Goal: Task Accomplishment & Management: Complete application form

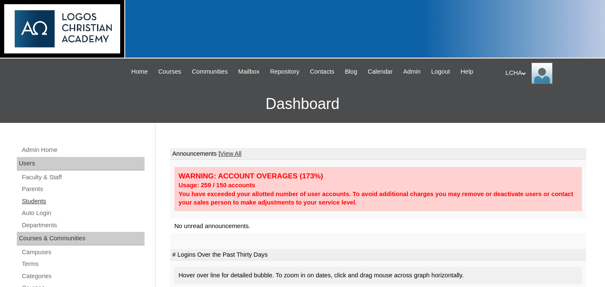
click at [43, 200] on link "Students" at bounding box center [83, 201] width 124 height 11
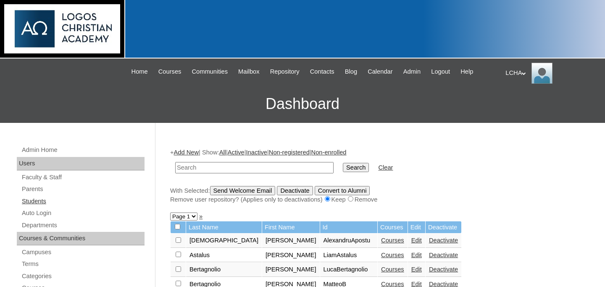
click at [42, 196] on link "Students" at bounding box center [83, 201] width 124 height 11
click at [194, 152] on link "Add New" at bounding box center [186, 152] width 25 height 7
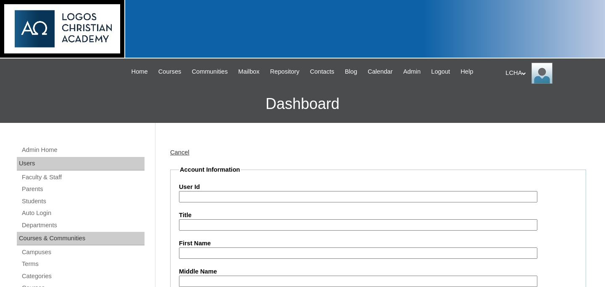
click at [198, 198] on input "User Id" at bounding box center [358, 196] width 359 height 11
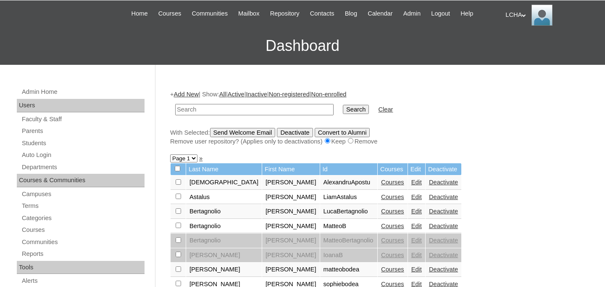
scroll to position [63, 0]
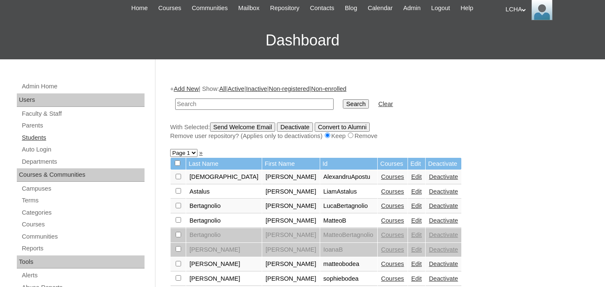
click at [37, 137] on link "Students" at bounding box center [83, 137] width 124 height 11
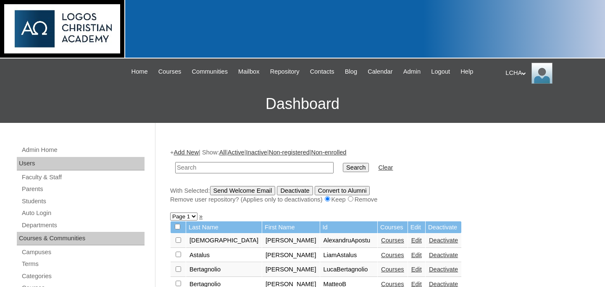
click at [185, 156] on link "Add New" at bounding box center [186, 152] width 25 height 7
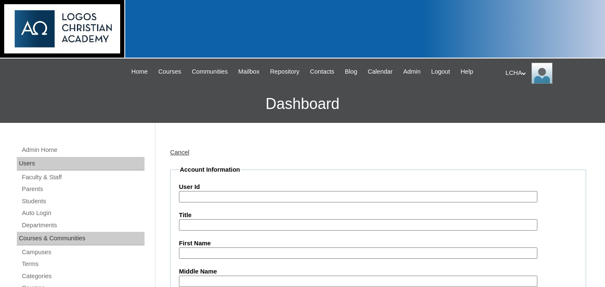
click at [201, 195] on input "User Id" at bounding box center [358, 196] width 359 height 11
type input "levimoscovici"
type input "Levi"
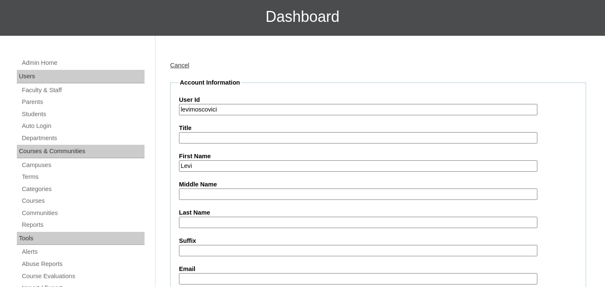
scroll to position [109, 0]
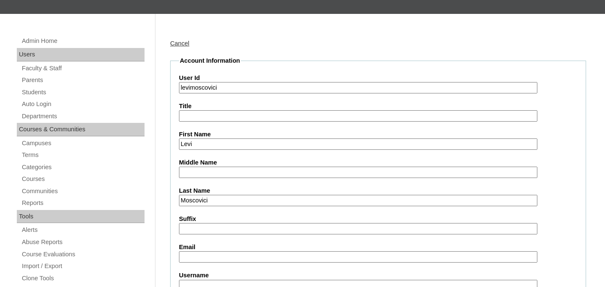
type input "Moscovici"
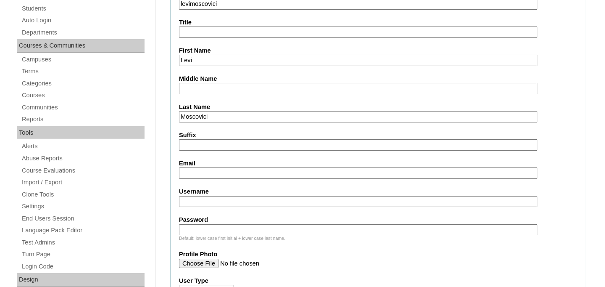
scroll to position [206, 0]
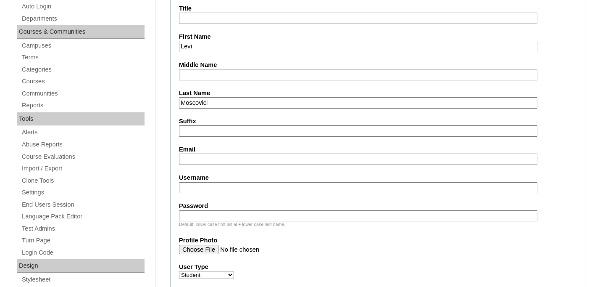
click at [212, 187] on input "Username" at bounding box center [358, 187] width 359 height 11
type input "kevi"
type input "levimoscovici1"
type input "logos123"
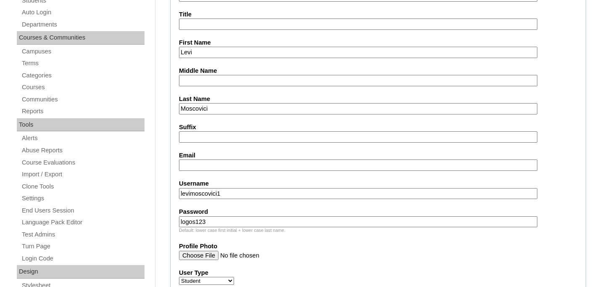
scroll to position [169, 0]
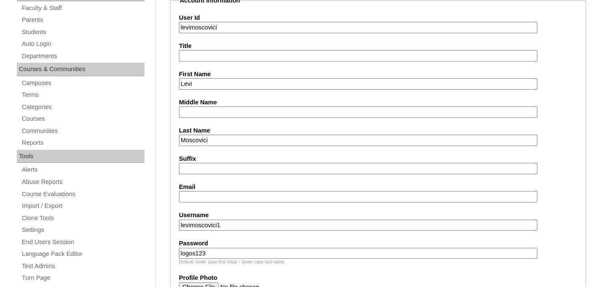
click at [212, 225] on input "levimoscovici1" at bounding box center [358, 224] width 359 height 11
click at [212, 255] on input "logos123" at bounding box center [358, 253] width 359 height 11
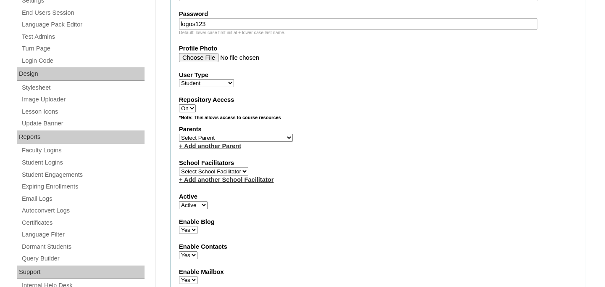
scroll to position [405, 0]
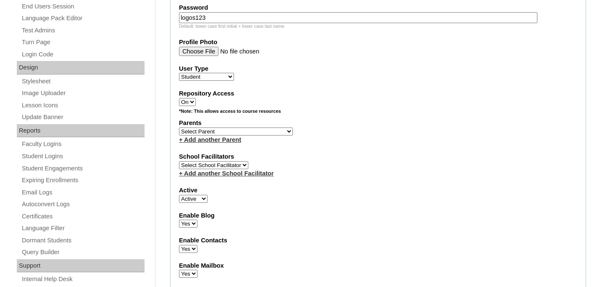
click at [238, 166] on select "Select School Facilitator Marinela Carausu Emilian Cira Nadia Cira Ruhama Gafin…" at bounding box center [213, 165] width 69 height 8
click at [222, 164] on select "Select School Facilitator Marinela Carausu Emilian Cira Nadia Cira Ruhama Gafin…" at bounding box center [213, 165] width 69 height 8
select select "98822"
click at [179, 161] on select "Select School Facilitator Marinela Carausu Emilian Cira Nadia Cira Ruhama Gafin…" at bounding box center [213, 165] width 69 height 8
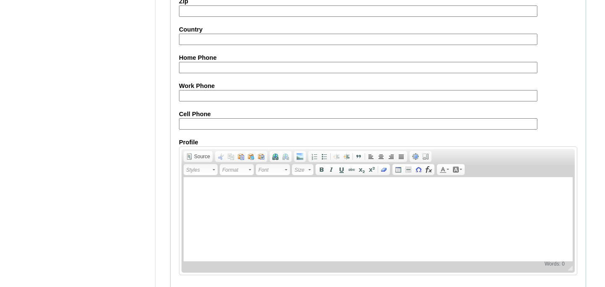
scroll to position [1020, 0]
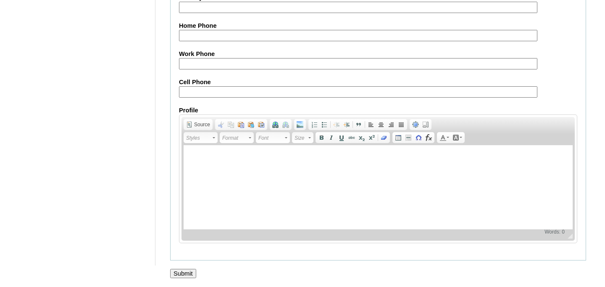
click at [184, 270] on input "Submit" at bounding box center [183, 273] width 26 height 9
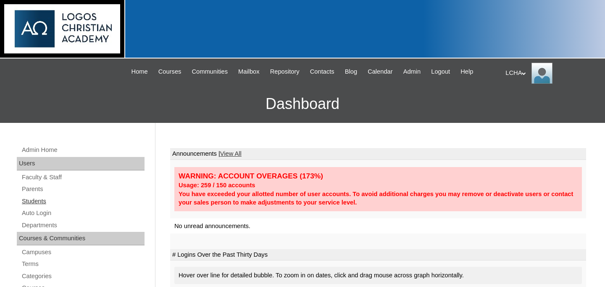
click at [47, 200] on link "Students" at bounding box center [83, 201] width 124 height 11
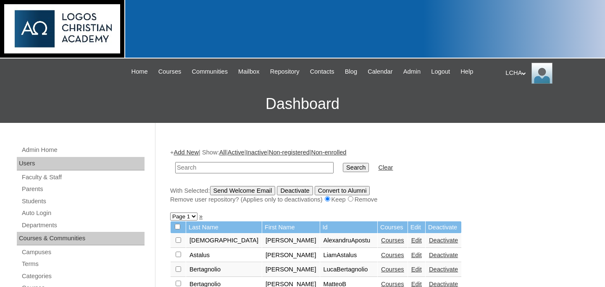
click at [194, 169] on input "text" at bounding box center [254, 167] width 159 height 11
type input "levi"
click at [343, 163] on input "Search" at bounding box center [356, 167] width 26 height 9
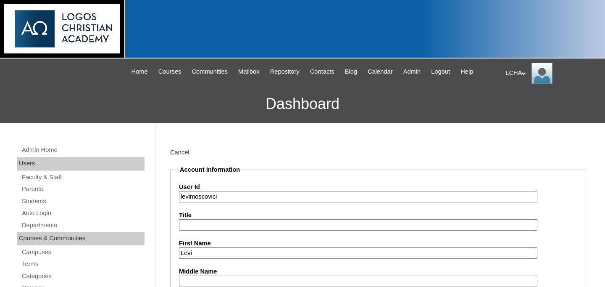
select select "98822"
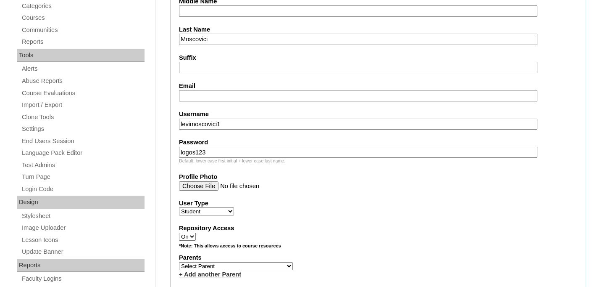
scroll to position [259, 0]
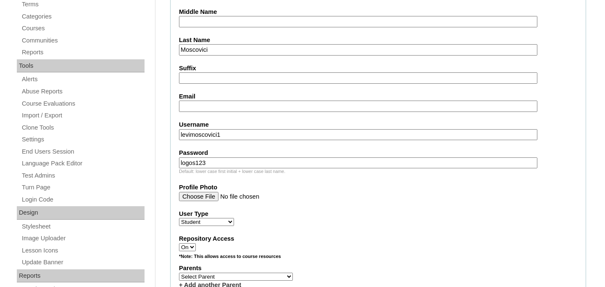
click at [208, 105] on input "Email" at bounding box center [358, 105] width 359 height 11
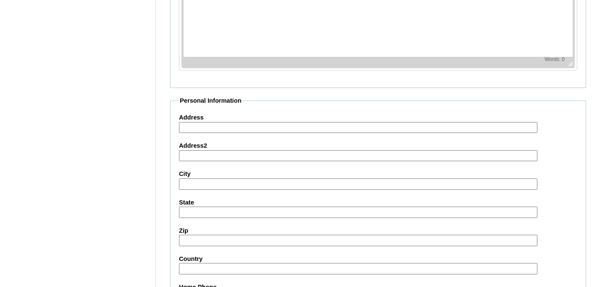
scroll to position [774, 0]
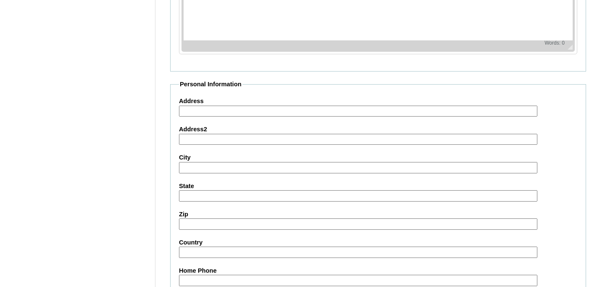
click at [214, 111] on input "Address" at bounding box center [358, 111] width 359 height 11
type input "Iasi"
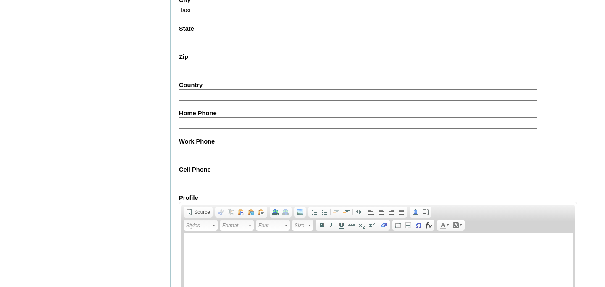
scroll to position [1020, 0]
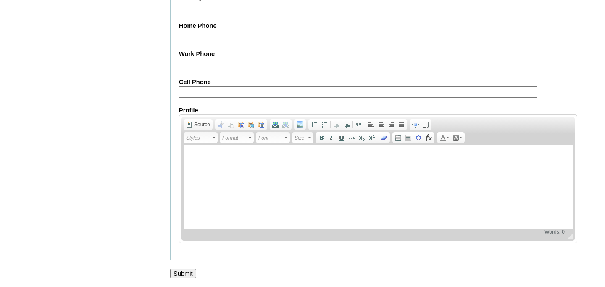
type input "Iasi"
click at [187, 272] on input "Submit" at bounding box center [183, 273] width 26 height 9
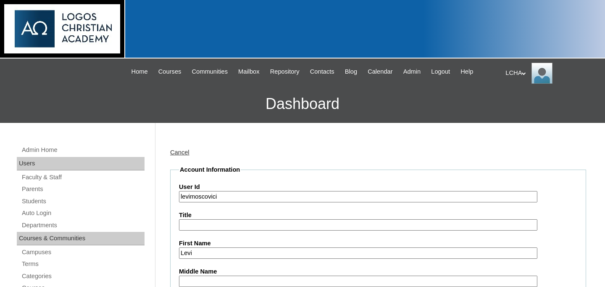
select select "98822"
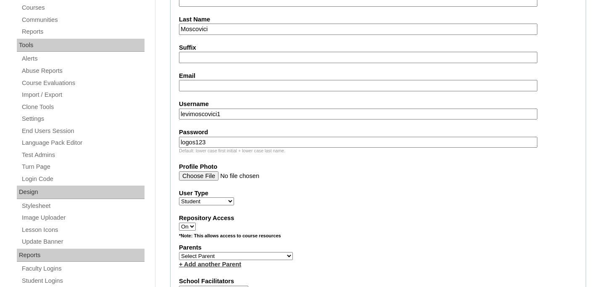
scroll to position [250, 0]
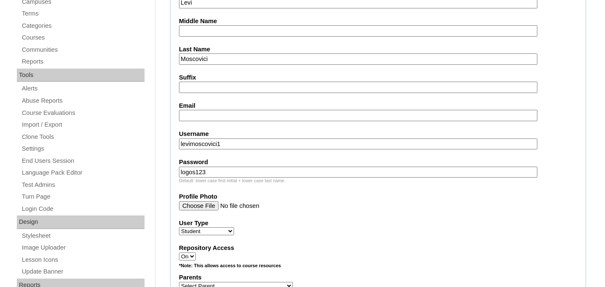
click at [200, 118] on input "Email" at bounding box center [358, 115] width 359 height 11
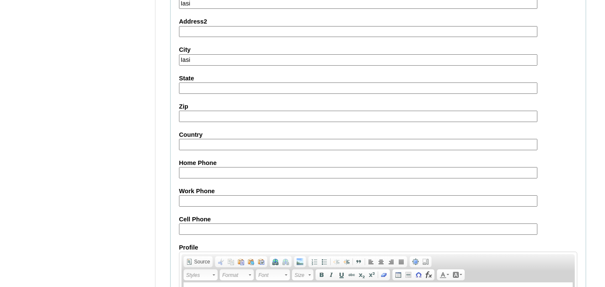
scroll to position [1020, 0]
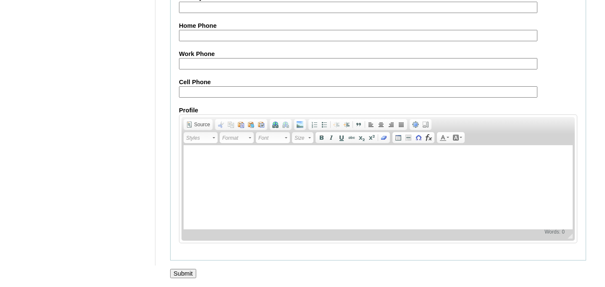
type input "iasi@iasi.ro"
click at [184, 272] on input "Submit" at bounding box center [183, 273] width 26 height 9
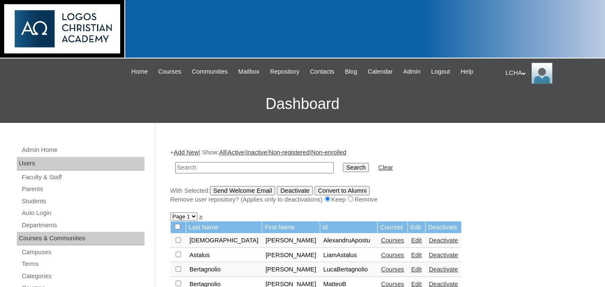
click at [219, 167] on input "text" at bounding box center [254, 167] width 159 height 11
type input "levi"
click at [343, 163] on input "Search" at bounding box center [356, 167] width 26 height 9
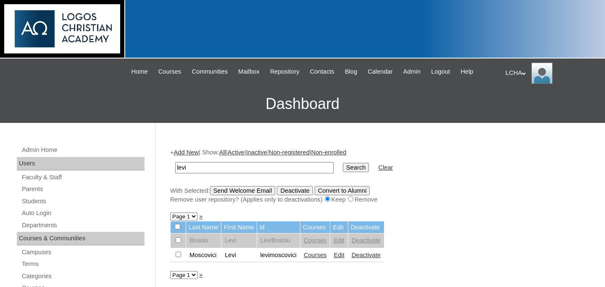
click at [327, 256] on link "Courses" at bounding box center [315, 254] width 23 height 7
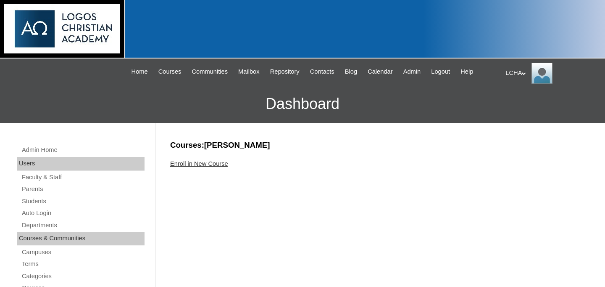
click at [224, 164] on link "Enroll in New Course" at bounding box center [199, 163] width 58 height 7
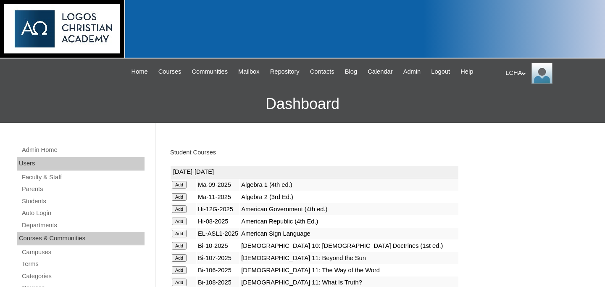
click at [177, 245] on input "Add" at bounding box center [179, 246] width 15 height 8
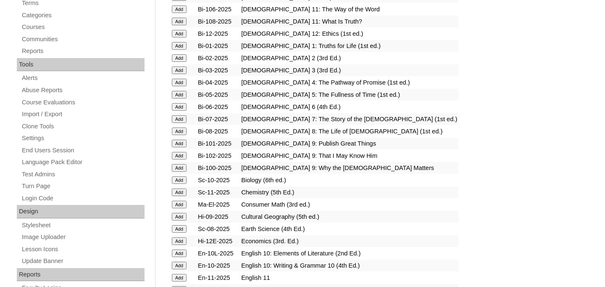
click at [179, 177] on input "Add" at bounding box center [179, 180] width 15 height 8
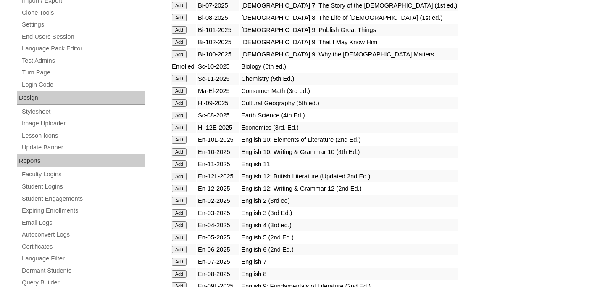
scroll to position [376, 0]
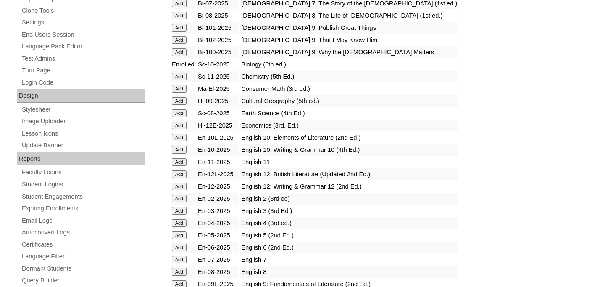
click at [176, 139] on input "Add" at bounding box center [179, 138] width 15 height 8
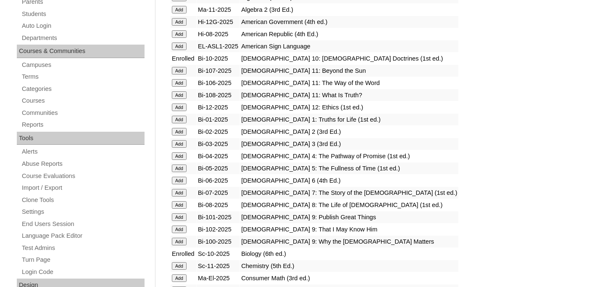
scroll to position [301, 0]
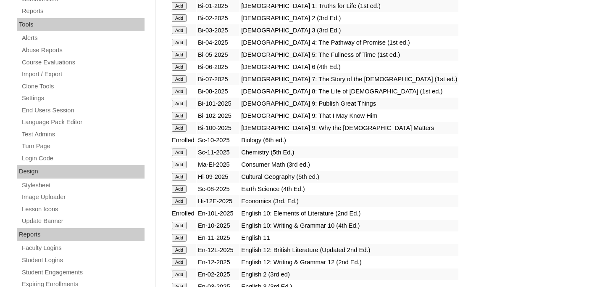
click at [182, 225] on input "Add" at bounding box center [179, 226] width 15 height 8
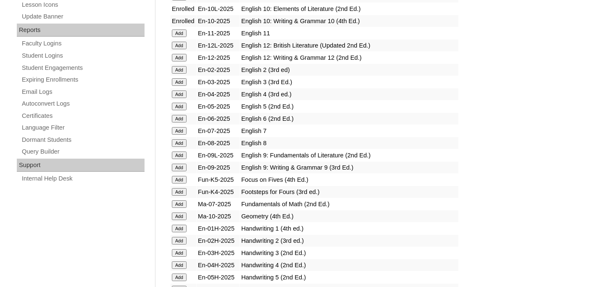
scroll to position [524, 0]
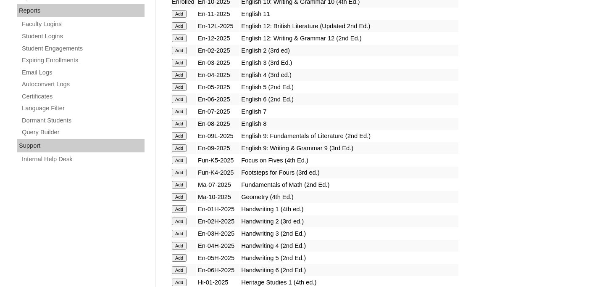
click at [177, 197] on input "Add" at bounding box center [179, 197] width 15 height 8
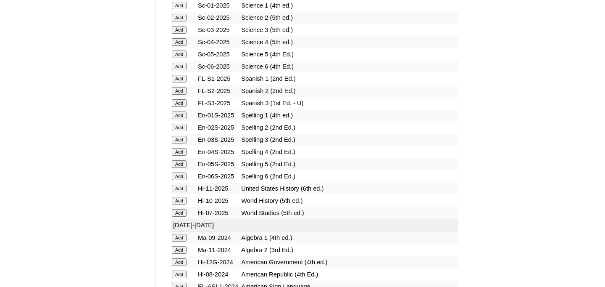
scroll to position [1123, 0]
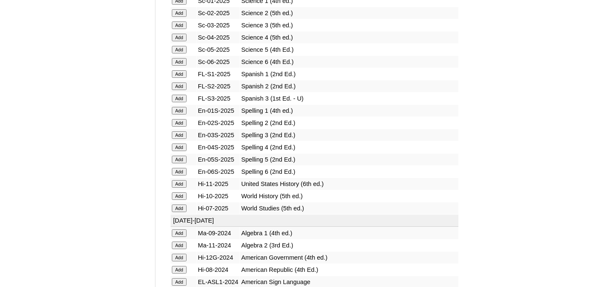
click at [181, 196] on input "Add" at bounding box center [179, 196] width 15 height 8
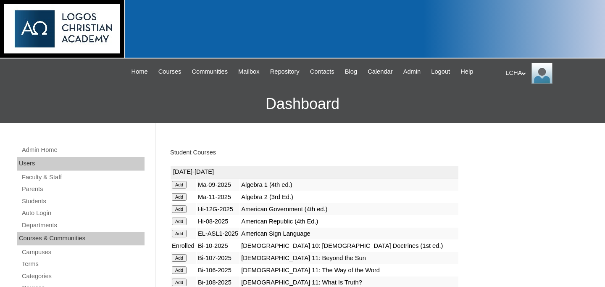
click at [206, 153] on link "Student Courses" at bounding box center [193, 152] width 46 height 7
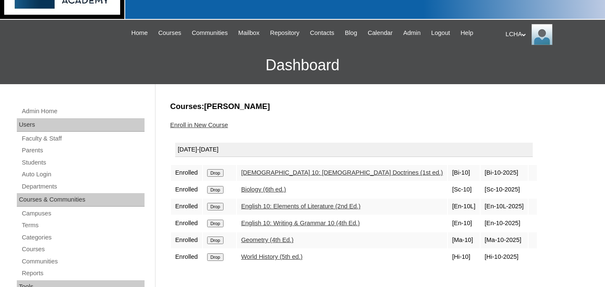
scroll to position [109, 0]
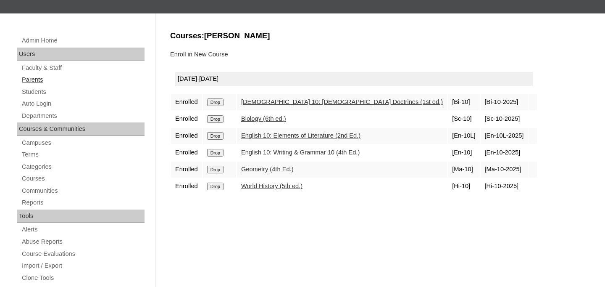
click at [44, 79] on link "Parents" at bounding box center [83, 79] width 124 height 11
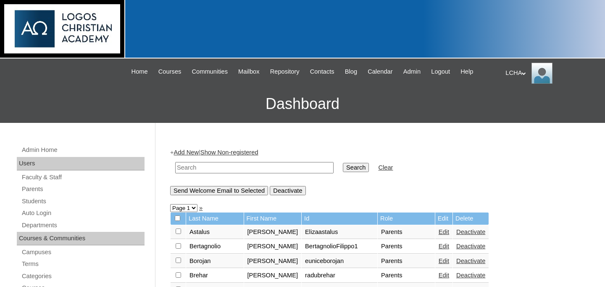
click at [188, 154] on link "Add New" at bounding box center [186, 152] width 25 height 7
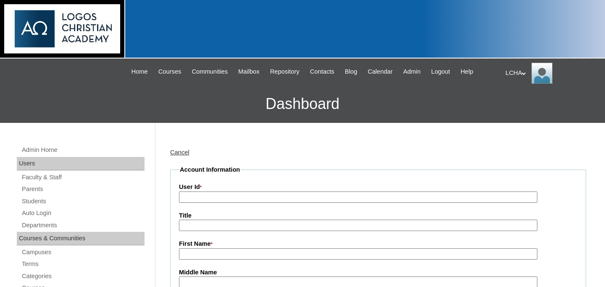
click at [200, 226] on input "Title" at bounding box center [358, 224] width 359 height 11
click at [201, 195] on input "User Id *" at bounding box center [358, 196] width 359 height 11
type input "danamoscovici"
type input "Dana"
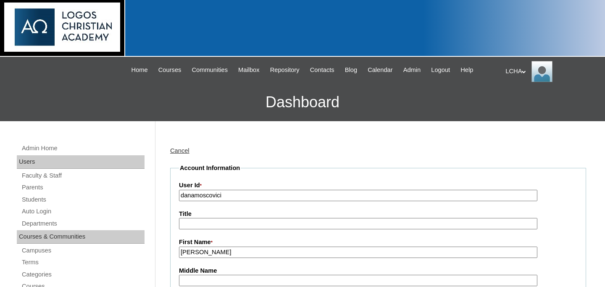
scroll to position [168, 0]
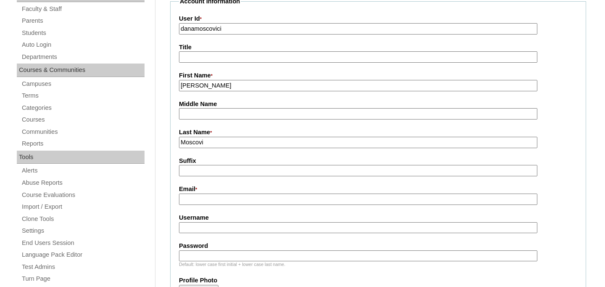
type input "Moscovici"
click at [233, 199] on input "Email *" at bounding box center [358, 198] width 359 height 11
paste input "Bună dimineața Dana Moscovici 00972546497904 Danamoscovici1@gmail.com"
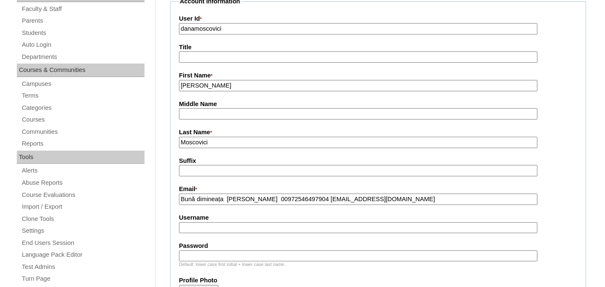
click at [343, 201] on input "Bună dimineața Dana Moscovici 00972546497904 Danamoscovici1@gmail.com" at bounding box center [358, 198] width 359 height 11
type input "Danamoscovici1@gmail.com"
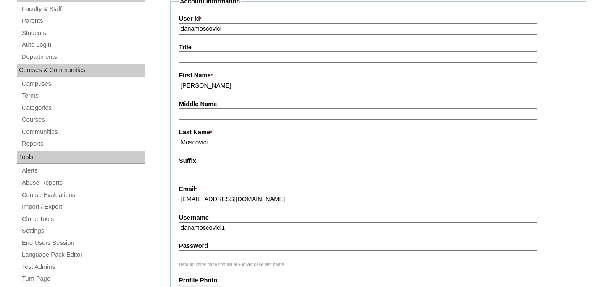
type input "danamoscovici1"
type input "logos123"
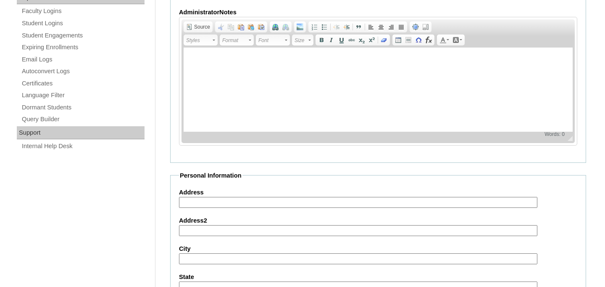
scroll to position [553, 0]
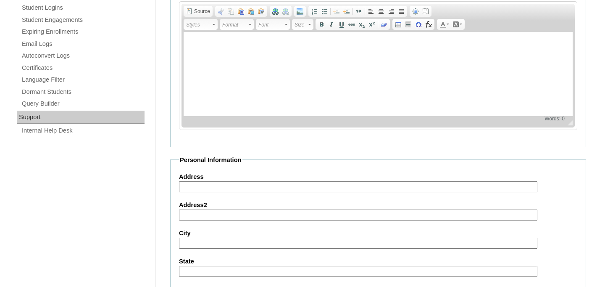
click at [235, 189] on input "Address" at bounding box center [358, 186] width 359 height 11
type input "Iasi"
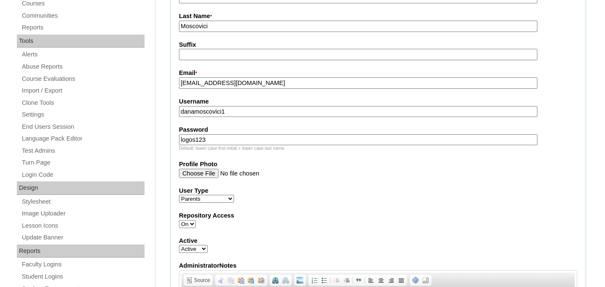
scroll to position [277, 0]
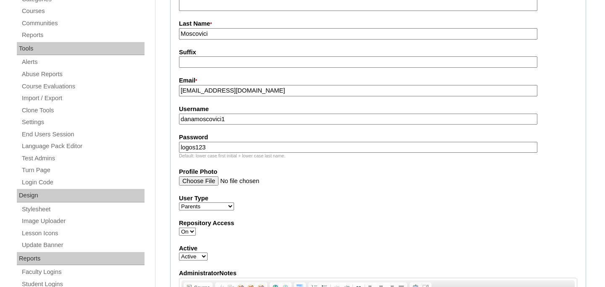
type input "Iasi"
click at [202, 116] on input "danamoscovici1" at bounding box center [358, 119] width 359 height 11
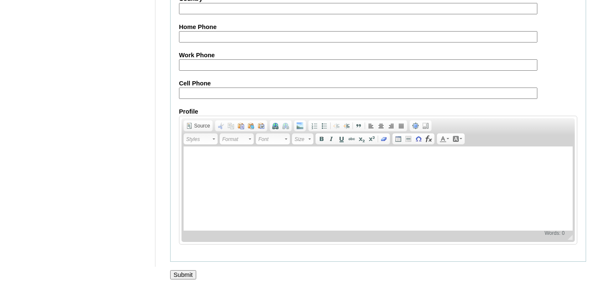
scroll to position [875, 0]
click at [189, 275] on input "Submit" at bounding box center [183, 273] width 26 height 9
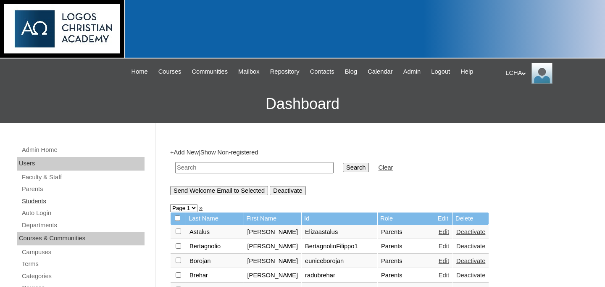
click at [41, 204] on link "Students" at bounding box center [83, 201] width 124 height 11
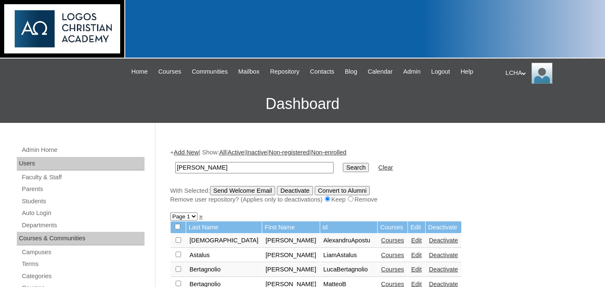
type input "[PERSON_NAME]"
click at [343, 163] on input "Search" at bounding box center [356, 167] width 26 height 9
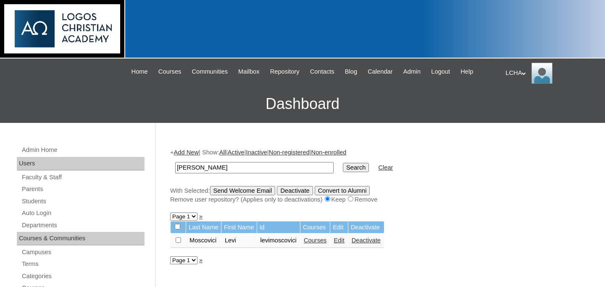
click at [344, 242] on link "Edit" at bounding box center [339, 240] width 11 height 7
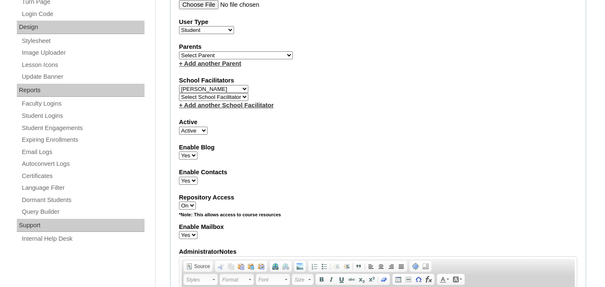
scroll to position [391, 0]
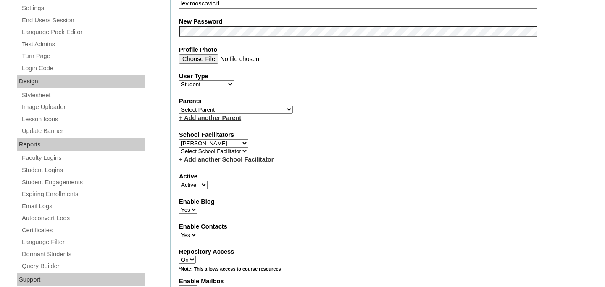
click at [236, 152] on select "Select School Facilitator Marinela Carausu Emilian Cira Nadia Cira Ruhama Gafin…" at bounding box center [213, 151] width 69 height 8
click at [225, 109] on select "Select Parent Astalus, Eliza Bertagnolio, Filippo Borojan, Eunice Brehar, Radu …" at bounding box center [236, 110] width 114 height 8
select select "98941"
click at [179, 106] on select "Select Parent Astalus, Eliza Bertagnolio, Filippo Borojan, Eunice Brehar, Radu …" at bounding box center [236, 110] width 114 height 8
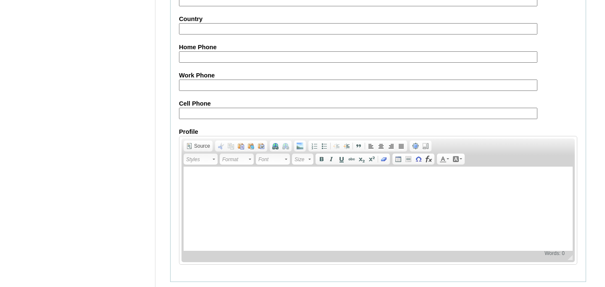
scroll to position [1021, 0]
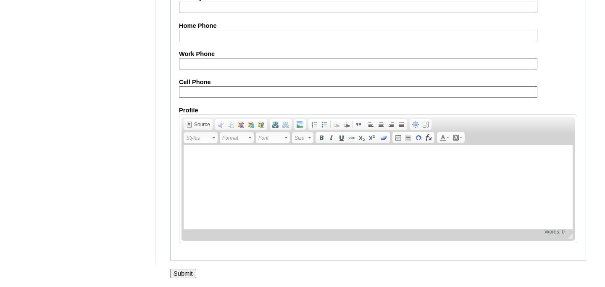
click at [182, 275] on input "Submit" at bounding box center [183, 273] width 26 height 9
